Goal: Download file/media

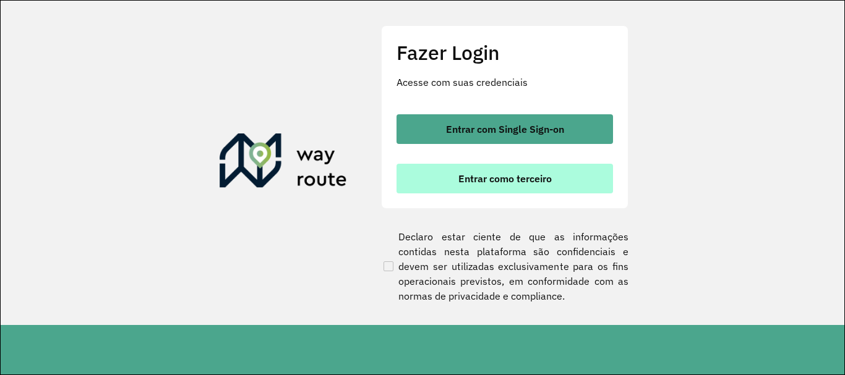
click at [518, 169] on button "Entrar como terceiro" at bounding box center [504, 179] width 216 height 30
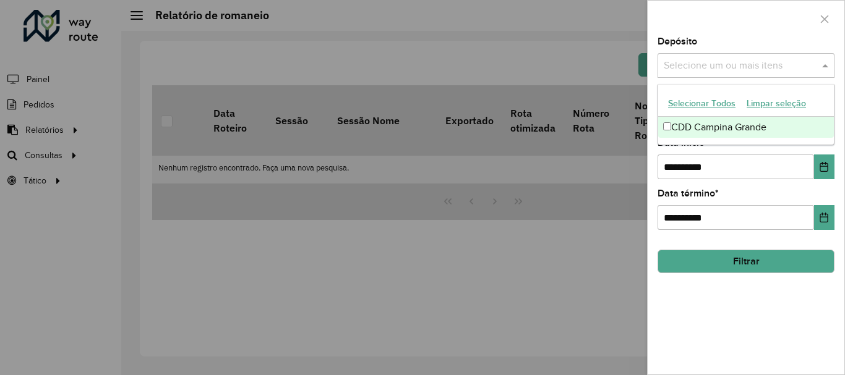
click at [717, 70] on input "text" at bounding box center [739, 66] width 158 height 15
click at [694, 128] on div "CDD Campina Grande" at bounding box center [746, 127] width 176 height 21
click at [712, 33] on div at bounding box center [745, 19] width 197 height 36
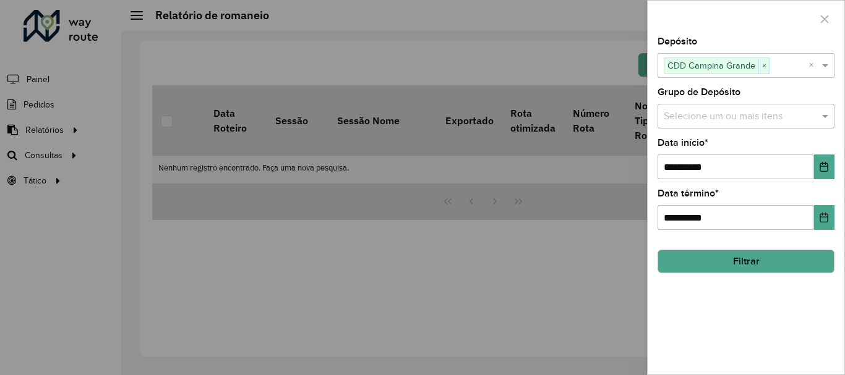
click at [704, 121] on input "text" at bounding box center [739, 116] width 158 height 15
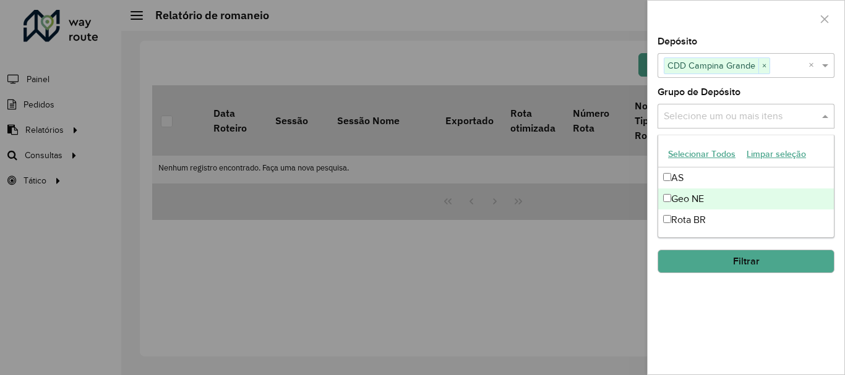
click at [695, 200] on div "Geo NE" at bounding box center [746, 199] width 176 height 21
click at [737, 19] on div at bounding box center [745, 19] width 197 height 36
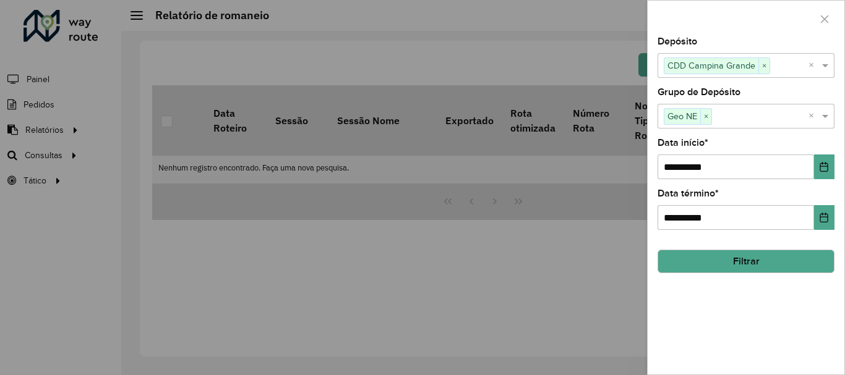
click at [741, 262] on button "Filtrar" at bounding box center [745, 261] width 177 height 23
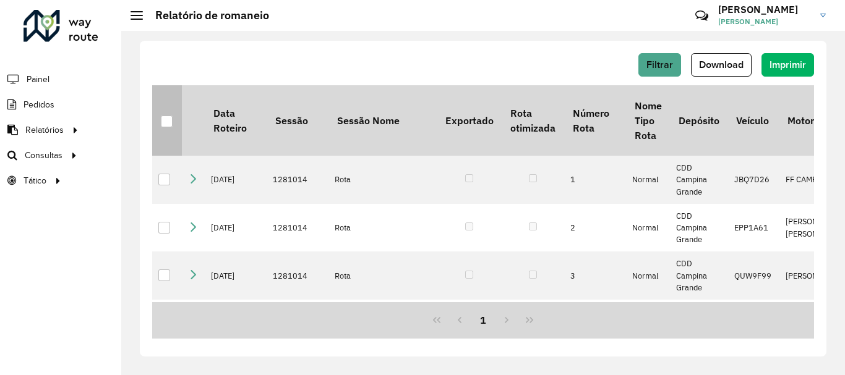
click at [169, 122] on div at bounding box center [167, 122] width 12 height 12
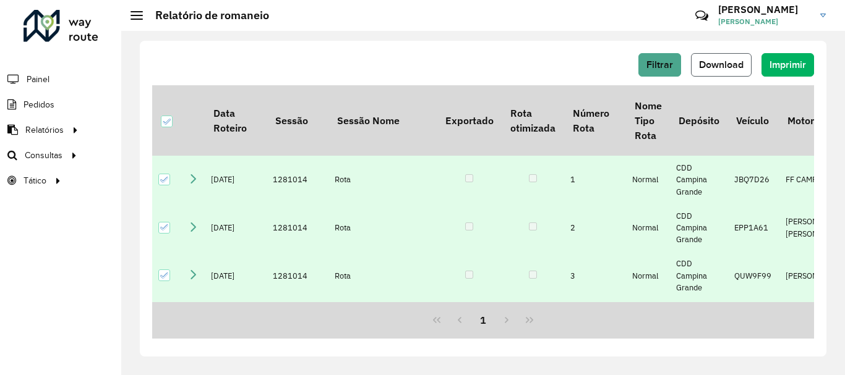
click at [730, 61] on span "Download" at bounding box center [721, 64] width 45 height 11
